Goal: Check status: Check status

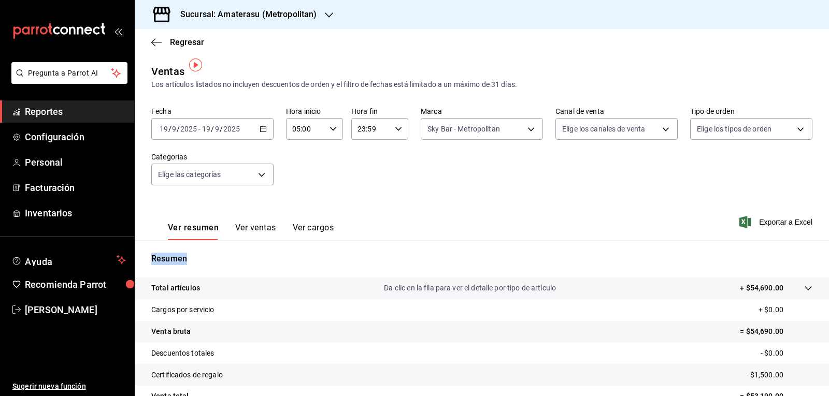
scroll to position [7, 0]
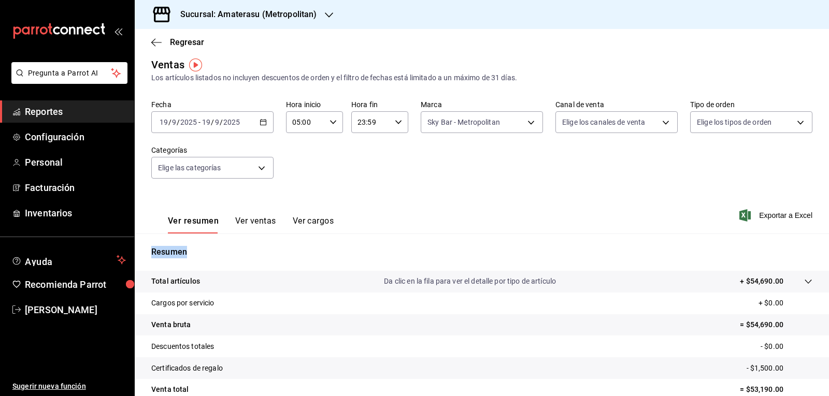
click at [262, 123] on icon "button" at bounding box center [263, 122] width 7 height 7
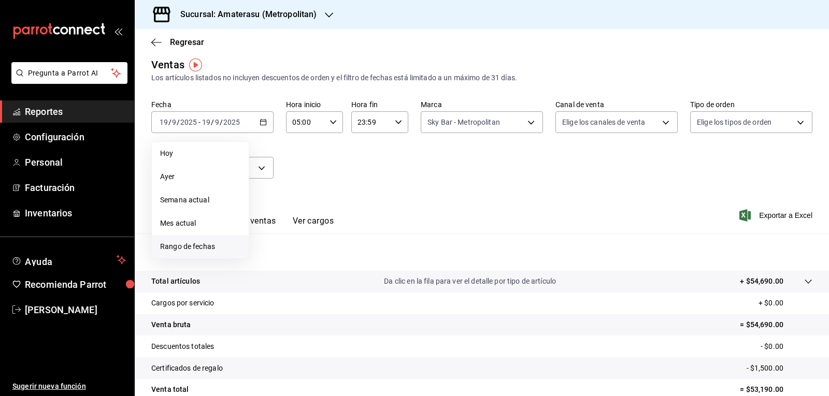
click at [202, 247] on span "Rango de fechas" at bounding box center [200, 247] width 80 height 11
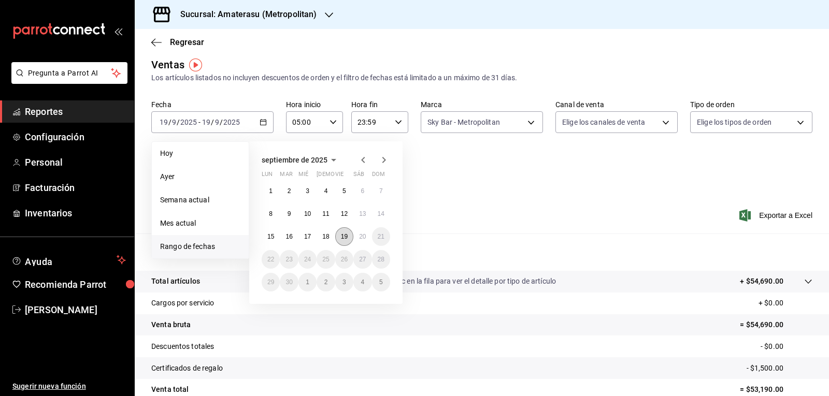
click at [347, 234] on abbr "19" at bounding box center [344, 236] width 7 height 7
click at [366, 234] on abbr "20" at bounding box center [362, 236] width 7 height 7
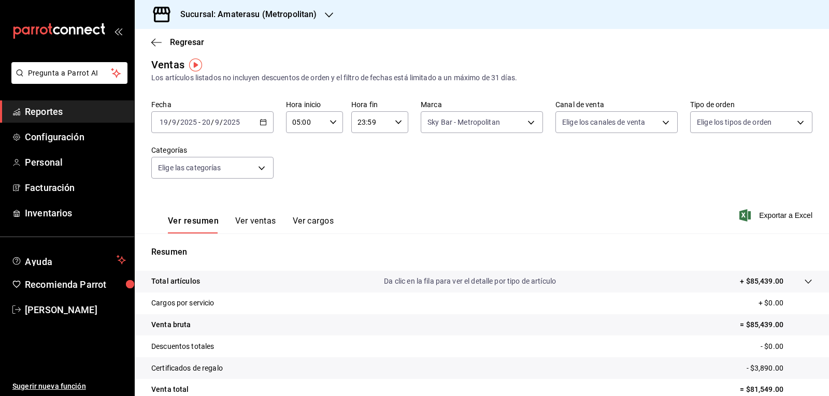
click at [396, 121] on icon "button" at bounding box center [398, 122] width 7 height 7
click at [362, 172] on span "05" at bounding box center [363, 173] width 12 height 8
type input "05:59"
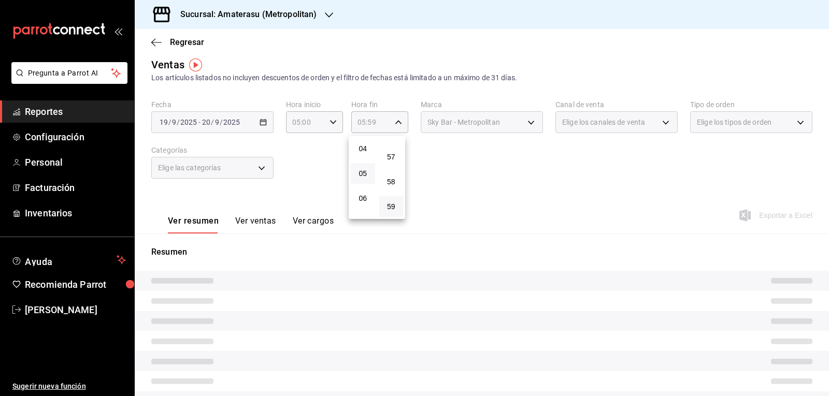
click at [503, 185] on div at bounding box center [414, 198] width 829 height 396
click at [503, 185] on div "00 01 02 03 04 05 06 07 08 09 10 11 12 13 14 15 16 17 18 19 20 21 22 23 00 01 0…" at bounding box center [414, 199] width 829 height 393
click at [503, 185] on div "Fecha [DATE] [DATE] - [DATE] [DATE] Hora inicio 05:00 Hora inicio Hora fin 05:5…" at bounding box center [481, 145] width 661 height 91
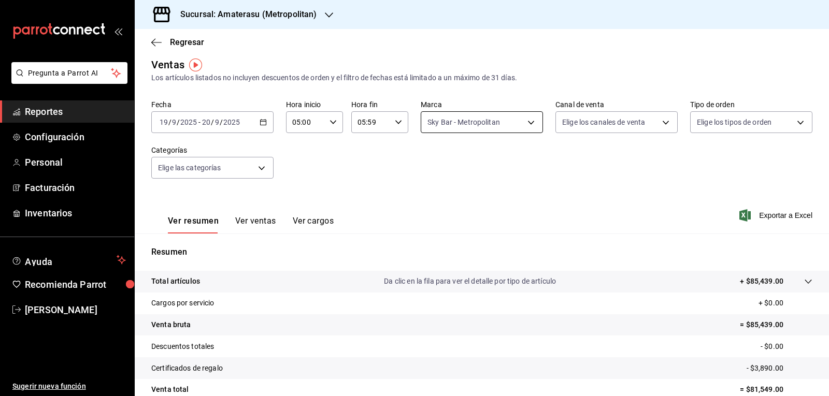
click at [461, 128] on body "Pregunta a Parrot AI Reportes Configuración Personal Facturación Inventarios Ay…" at bounding box center [414, 198] width 829 height 396
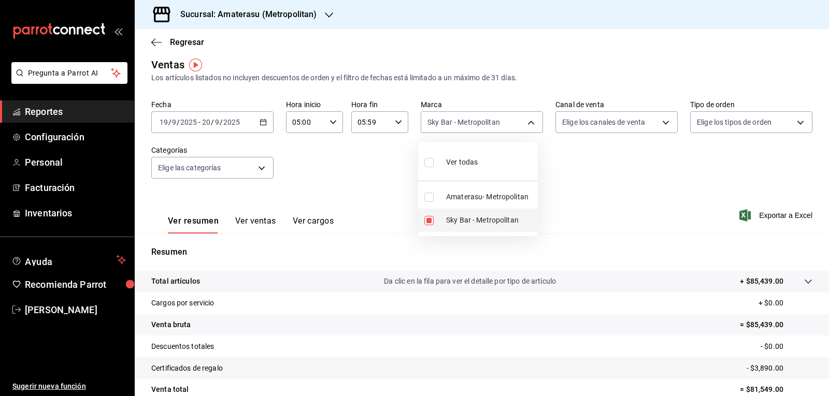
click at [426, 218] on input "checkbox" at bounding box center [428, 220] width 9 height 9
checkbox input "false"
click at [432, 201] on input "checkbox" at bounding box center [428, 197] width 9 height 9
checkbox input "true"
type input "e4cd7fcb-d45b-43ae-a99f-ad4ccfcd9032"
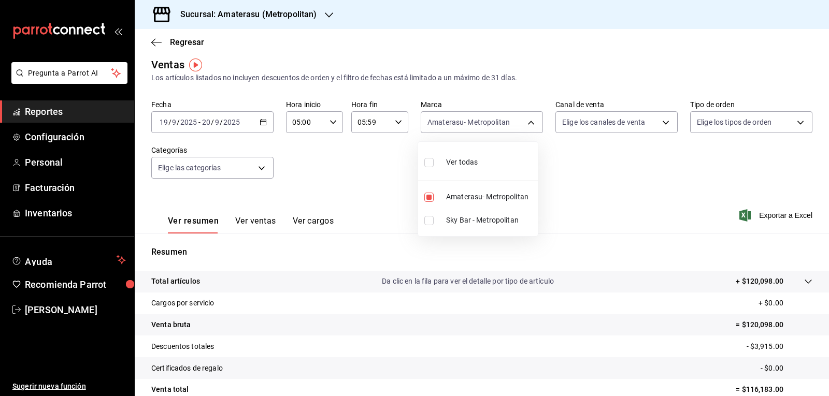
click at [589, 184] on div at bounding box center [414, 198] width 829 height 396
click at [589, 184] on div "Fecha [DATE] [DATE] - [DATE] [DATE] Hora inicio 05:00 Hora inicio Hora fin 05:5…" at bounding box center [481, 145] width 661 height 91
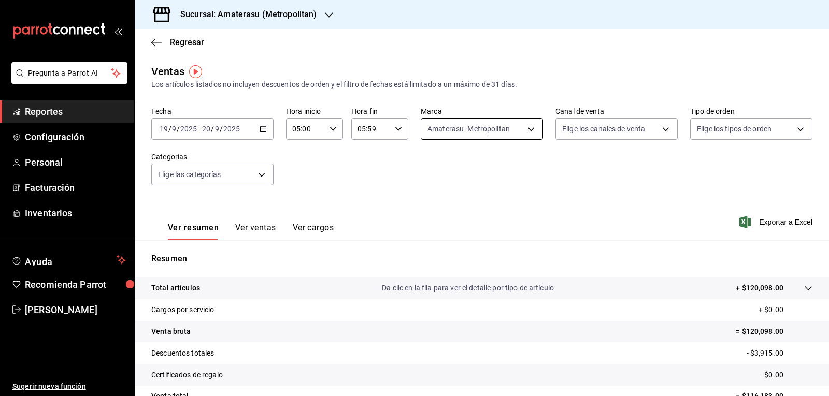
click at [445, 125] on body "Pregunta a Parrot AI Reportes Configuración Personal Facturación Inventarios Ay…" at bounding box center [414, 198] width 829 height 396
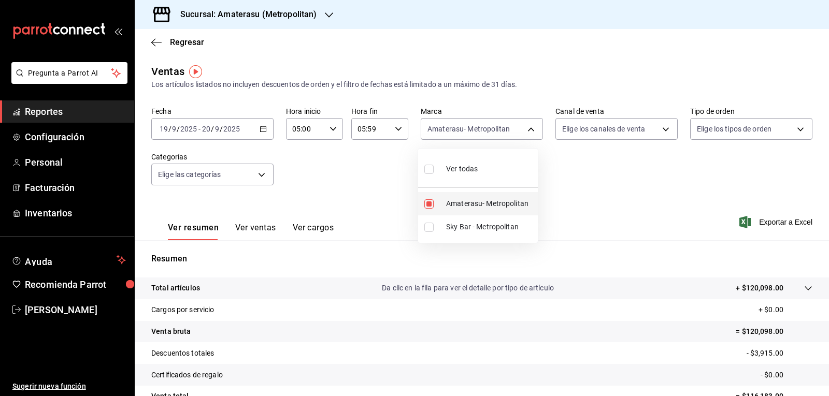
click at [431, 202] on input "checkbox" at bounding box center [428, 204] width 9 height 9
checkbox input "false"
click at [434, 230] on label at bounding box center [430, 227] width 13 height 9
click at [434, 230] on input "checkbox" at bounding box center [428, 227] width 9 height 9
checkbox input "false"
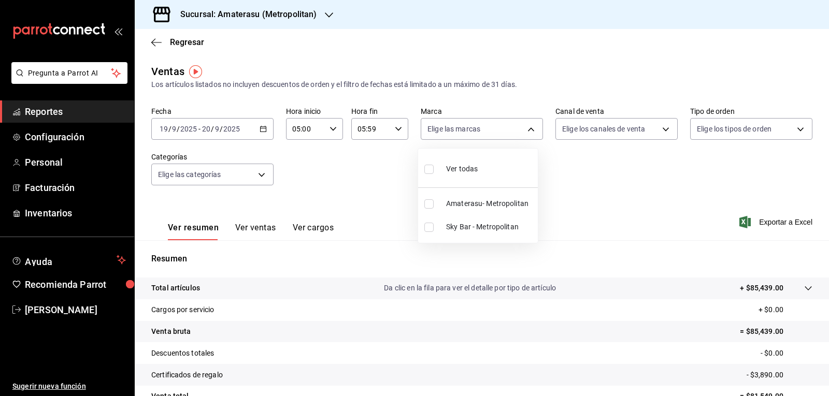
click at [426, 226] on input "checkbox" at bounding box center [428, 227] width 9 height 9
checkbox input "true"
type input "f3afaab8-8c3d-4e49-a299-af9bdf6027b2"
click at [593, 244] on div at bounding box center [414, 198] width 829 height 396
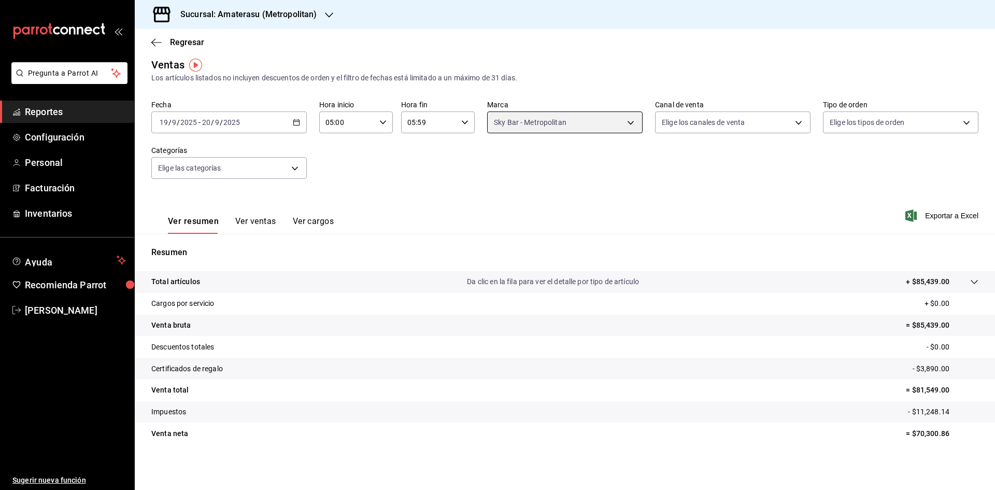
scroll to position [7, 0]
